Goal: Task Accomplishment & Management: Manage account settings

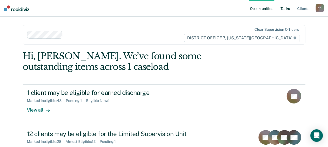
click at [285, 13] on link "Tasks" at bounding box center [284, 8] width 11 height 17
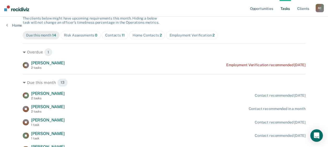
scroll to position [51, 0]
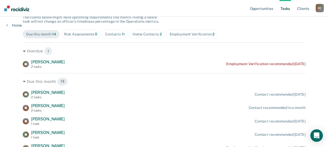
click at [187, 35] on div "Employment Verification 2" at bounding box center [191, 34] width 45 height 4
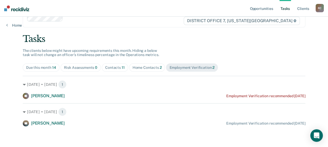
scroll to position [0, 0]
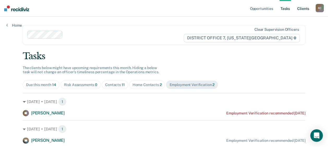
click at [301, 8] on link "Client s" at bounding box center [303, 8] width 14 height 17
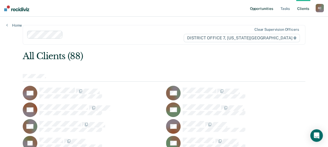
click at [272, 7] on link "Opportunities" at bounding box center [261, 8] width 25 height 17
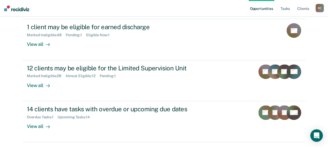
scroll to position [67, 0]
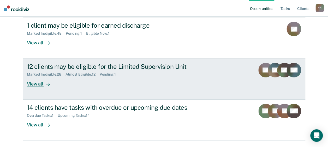
click at [151, 79] on div "12 clients may be eligible for the Limited Supervision Unit Marked Ineligible :…" at bounding box center [125, 75] width 196 height 24
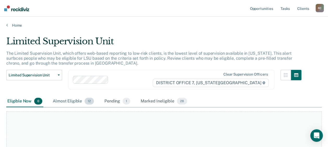
click at [75, 100] on div "Almost Eligible 12" at bounding box center [73, 101] width 43 height 11
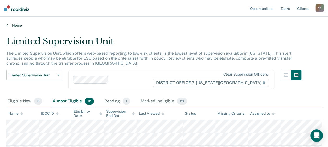
click at [14, 25] on link "Home" at bounding box center [163, 25] width 315 height 5
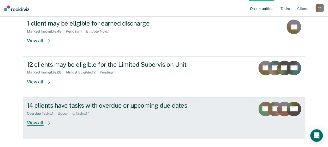
scroll to position [81, 0]
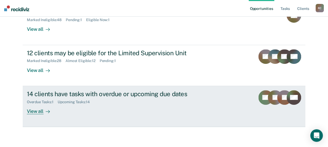
click at [104, 111] on div "14 clients have tasks with overdue or upcoming due dates Overdue Tasks : 1 Upco…" at bounding box center [125, 102] width 196 height 24
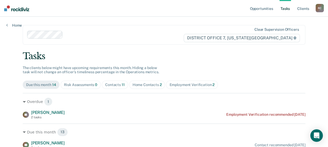
click at [286, 4] on link "Tasks" at bounding box center [284, 8] width 11 height 17
click at [261, 9] on link "Opportunities" at bounding box center [261, 8] width 25 height 17
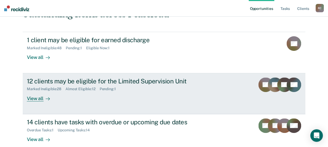
scroll to position [65, 0]
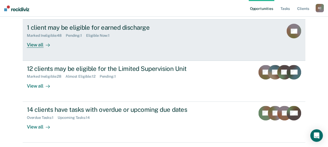
click at [128, 49] on link "1 client may be eligible for earned discharge Marked Ineligible : 48 Pending : …" at bounding box center [164, 39] width 283 height 41
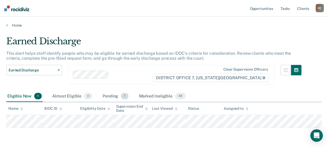
click at [113, 97] on div "Pending 1" at bounding box center [115, 96] width 28 height 11
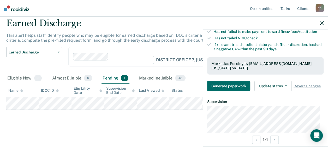
scroll to position [92, 0]
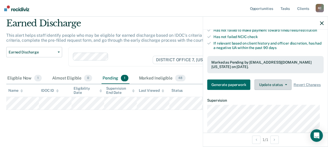
click at [269, 88] on button "Update status" at bounding box center [272, 85] width 37 height 10
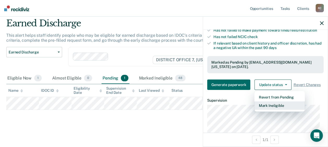
click at [272, 108] on button "Mark Ineligible" at bounding box center [279, 105] width 50 height 8
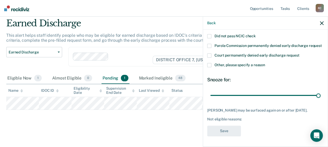
drag, startPoint x: 245, startPoint y: 93, endPoint x: 324, endPoint y: 97, distance: 79.2
type input "90"
click at [320, 97] on input "range" at bounding box center [265, 95] width 110 height 9
click at [209, 63] on span at bounding box center [209, 65] width 4 height 4
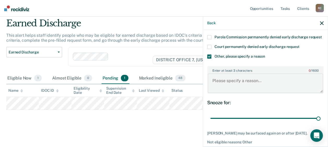
click at [235, 80] on textarea "Enter at least 3 characters 0 / 1600" at bounding box center [265, 83] width 115 height 19
click at [235, 80] on textarea "Ice will be taking him into custody" at bounding box center [265, 83] width 115 height 19
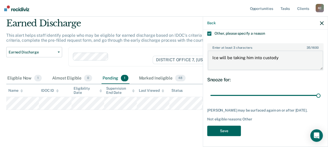
type textarea "Ice will be taking him into custody"
click at [231, 131] on button "Save" at bounding box center [224, 131] width 34 height 11
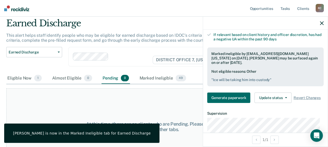
click at [321, 23] on icon "button" at bounding box center [322, 23] width 4 height 4
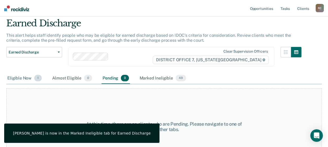
click at [30, 76] on div "Eligible Now 1" at bounding box center [24, 78] width 37 height 11
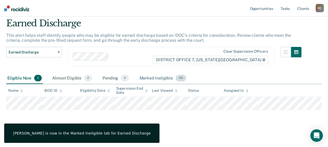
click at [156, 74] on div "Marked Ineligible 49" at bounding box center [162, 78] width 49 height 11
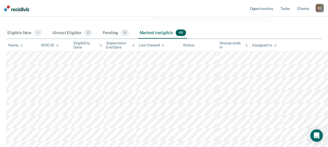
scroll to position [64, 0]
click at [246, 46] on icon at bounding box center [246, 45] width 3 height 3
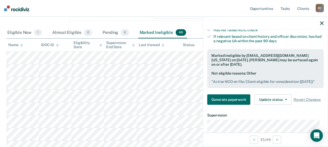
scroll to position [99, 0]
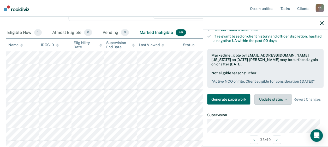
click at [280, 105] on button "Update status" at bounding box center [272, 99] width 37 height 10
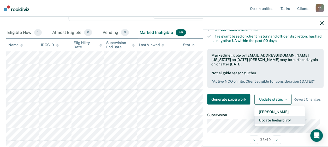
click at [276, 124] on button "Update Ineligibility" at bounding box center [279, 120] width 50 height 8
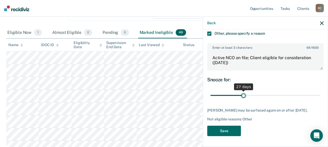
drag, startPoint x: 298, startPoint y: 94, endPoint x: 242, endPoint y: 85, distance: 56.9
type input "27"
click at [242, 91] on input "range" at bounding box center [265, 95] width 110 height 9
click at [225, 133] on button "Save" at bounding box center [224, 131] width 34 height 11
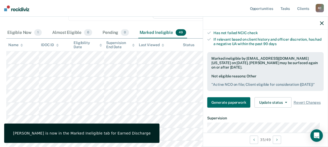
click at [320, 23] on div at bounding box center [265, 23] width 125 height 13
click at [323, 22] on icon "button" at bounding box center [322, 23] width 4 height 4
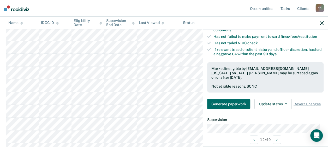
scroll to position [86, 0]
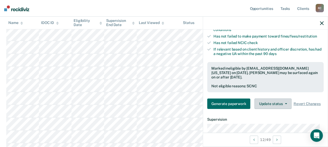
click at [278, 105] on button "Update status" at bounding box center [272, 104] width 37 height 10
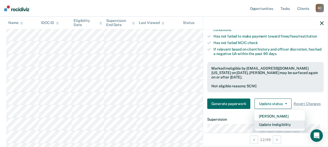
click at [280, 129] on button "Update Ineligibility" at bounding box center [279, 125] width 50 height 8
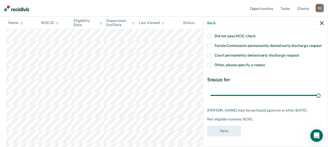
scroll to position [69, 0]
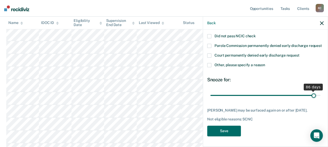
drag, startPoint x: 314, startPoint y: 90, endPoint x: 310, endPoint y: 91, distance: 4.6
type input "86"
click at [310, 91] on input "range" at bounding box center [265, 95] width 110 height 9
click at [235, 128] on button "Save" at bounding box center [224, 131] width 34 height 11
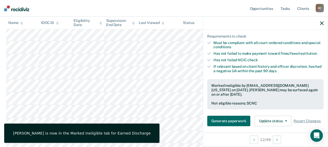
click at [321, 21] on icon "button" at bounding box center [322, 23] width 4 height 4
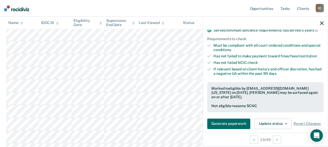
scroll to position [75, 0]
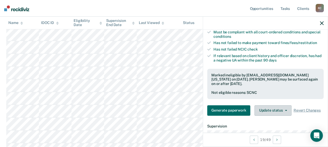
click at [273, 111] on button "Update status" at bounding box center [272, 110] width 37 height 10
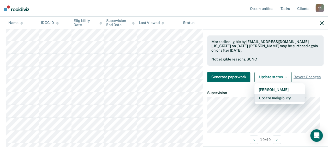
click at [284, 100] on button "Update Ineligibility" at bounding box center [279, 98] width 50 height 8
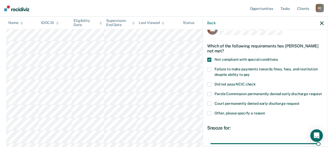
scroll to position [11, 0]
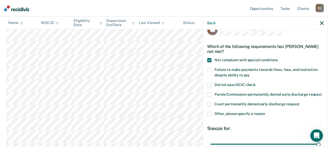
click at [209, 116] on span at bounding box center [209, 114] width 4 height 4
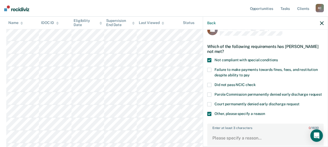
scroll to position [58, 0]
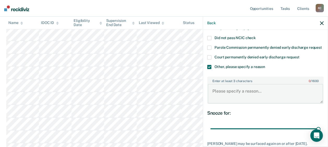
click at [245, 102] on textarea "Enter at least 3 characters 0 / 1600" at bounding box center [265, 93] width 115 height 19
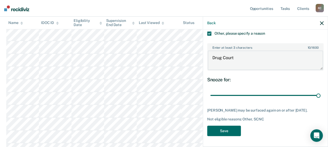
scroll to position [101, 0]
type textarea "Drug Court"
click at [221, 129] on button "Save" at bounding box center [224, 131] width 34 height 11
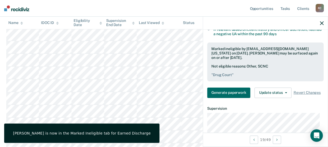
click at [324, 22] on div at bounding box center [265, 23] width 125 height 13
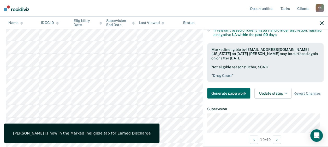
click at [321, 22] on icon "button" at bounding box center [322, 23] width 4 height 4
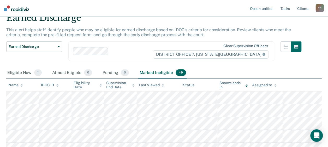
scroll to position [23, 0]
click at [27, 73] on div "Eligible Now 1" at bounding box center [24, 73] width 37 height 11
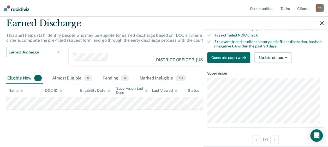
scroll to position [91, 0]
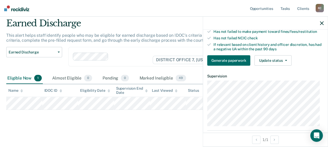
click at [277, 70] on div "Requirements validated by OMS data Currently low risk with no increase in risk …" at bounding box center [265, 20] width 125 height 99
click at [278, 62] on button "Update status" at bounding box center [272, 60] width 37 height 10
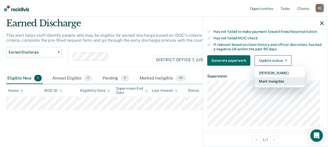
click at [277, 86] on button "Mark Ineligible" at bounding box center [279, 81] width 50 height 8
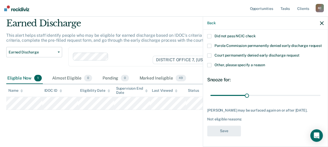
scroll to position [0, 0]
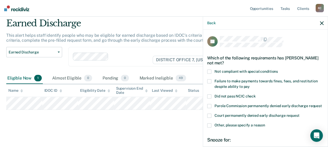
click at [207, 80] on span at bounding box center [209, 81] width 4 height 4
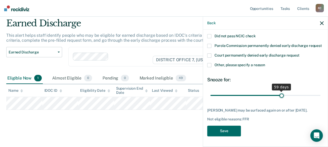
drag, startPoint x: 246, startPoint y: 91, endPoint x: 279, endPoint y: 97, distance: 33.3
type input "59"
click at [279, 97] on input "range" at bounding box center [265, 95] width 110 height 9
click at [228, 135] on button "Save" at bounding box center [224, 131] width 34 height 11
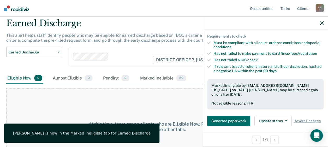
click at [322, 22] on icon "button" at bounding box center [322, 23] width 4 height 4
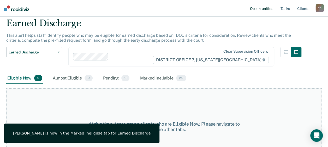
click at [261, 8] on link "Opportunities" at bounding box center [261, 8] width 25 height 17
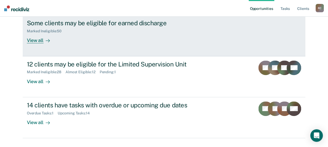
scroll to position [81, 0]
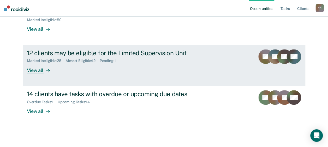
click at [147, 71] on div "12 clients may be eligible for the Limited Supervision Unit Marked Ineligible :…" at bounding box center [125, 61] width 196 height 24
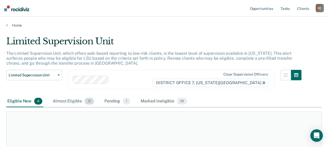
click at [76, 98] on div "Almost Eligible 12" at bounding box center [73, 101] width 43 height 11
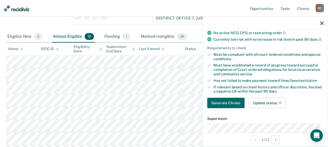
scroll to position [53, 0]
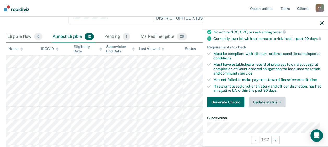
click at [272, 104] on button "Update status" at bounding box center [267, 102] width 37 height 10
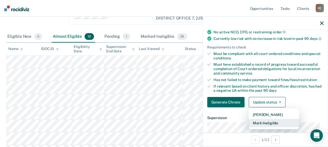
click at [269, 124] on button "Mark Ineligible" at bounding box center [274, 123] width 50 height 8
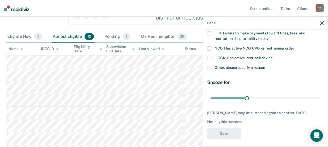
scroll to position [10, 0]
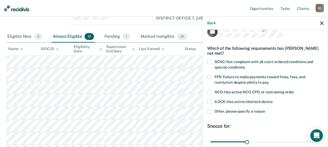
click at [207, 62] on span at bounding box center [209, 62] width 4 height 4
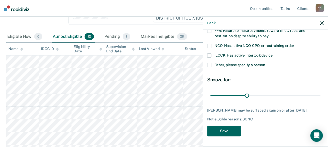
click at [225, 126] on button "Save" at bounding box center [224, 131] width 34 height 11
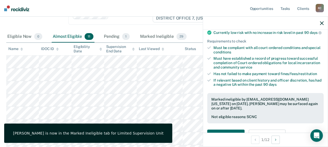
click at [321, 22] on icon "button" at bounding box center [322, 23] width 4 height 4
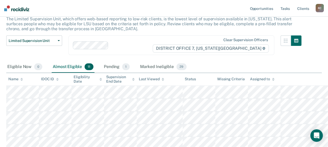
scroll to position [31, 0]
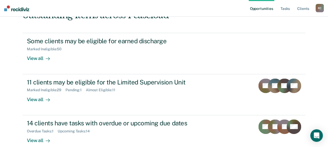
scroll to position [81, 0]
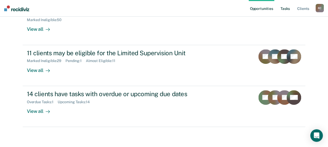
click at [283, 7] on link "Tasks" at bounding box center [284, 8] width 11 height 17
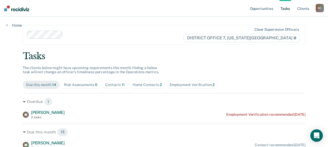
click at [146, 83] on div "Home Contacts 2" at bounding box center [147, 85] width 29 height 4
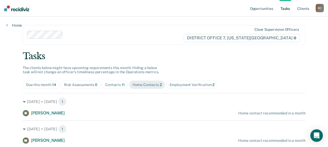
scroll to position [17, 0]
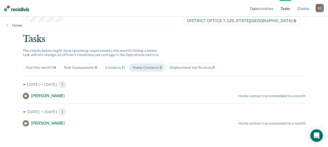
click at [107, 65] on span "Contacts 11" at bounding box center [115, 67] width 26 height 8
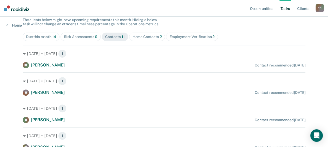
scroll to position [61, 0]
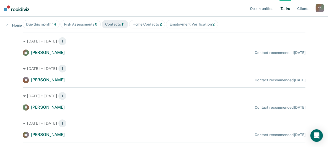
click at [150, 89] on div "Sep. 11 • Thursday 1 IG Ivan Guerrero Contact recommended in 14 days" at bounding box center [164, 98] width 283 height 23
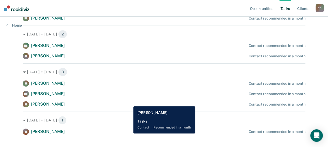
scroll to position [213, 0]
